Goal: Check status

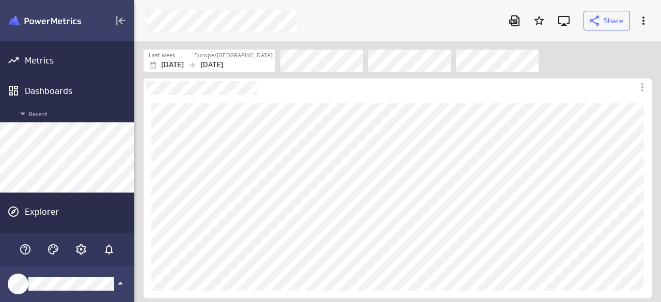
scroll to position [318, 542]
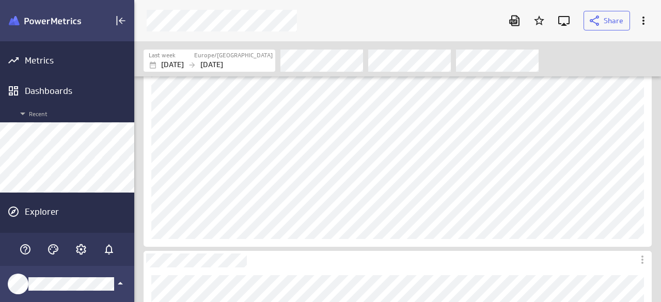
scroll to position [206, 0]
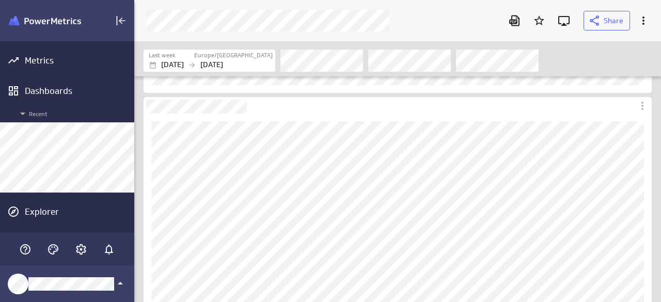
scroll to position [155, 0]
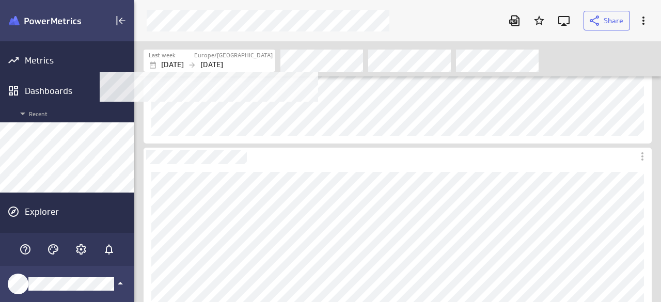
click at [237, 57] on label "Europe/[GEOGRAPHIC_DATA]" at bounding box center [233, 55] width 78 height 9
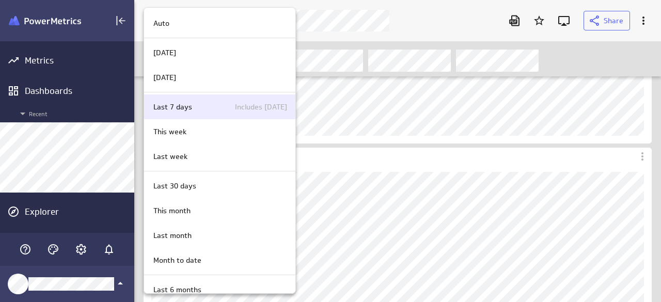
click at [194, 102] on div "Last 7 days Includes [DATE]" at bounding box center [218, 107] width 138 height 11
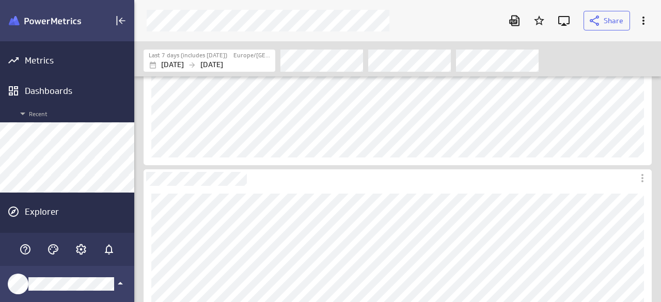
scroll to position [0, 0]
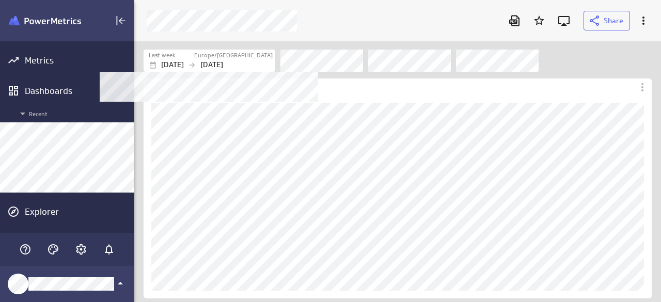
click at [223, 60] on p "[DATE]" at bounding box center [211, 64] width 23 height 11
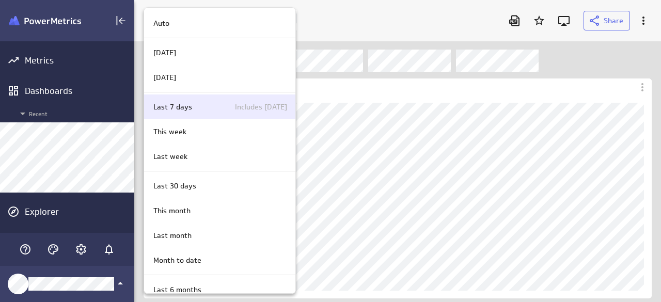
click at [200, 105] on div "Last 7 days Includes [DATE]" at bounding box center [218, 107] width 138 height 11
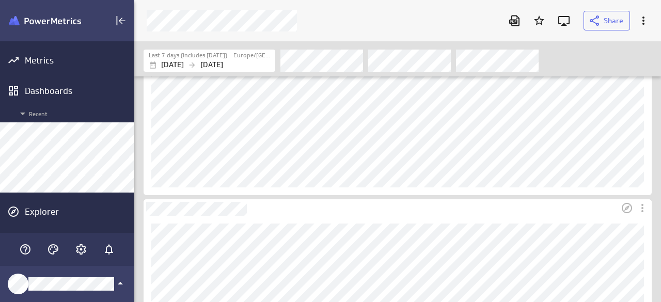
scroll to position [155, 0]
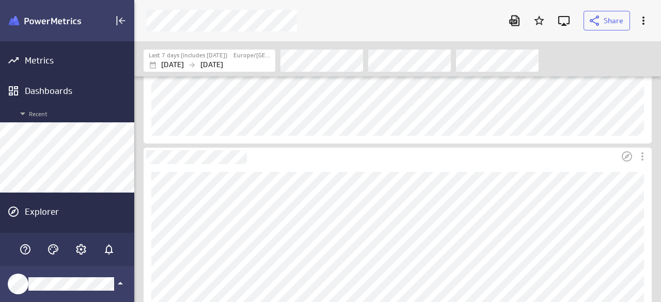
click at [593, 154] on div "Dashboard Widget" at bounding box center [380, 156] width 475 height 17
